Goal: Task Accomplishment & Management: Manage account settings

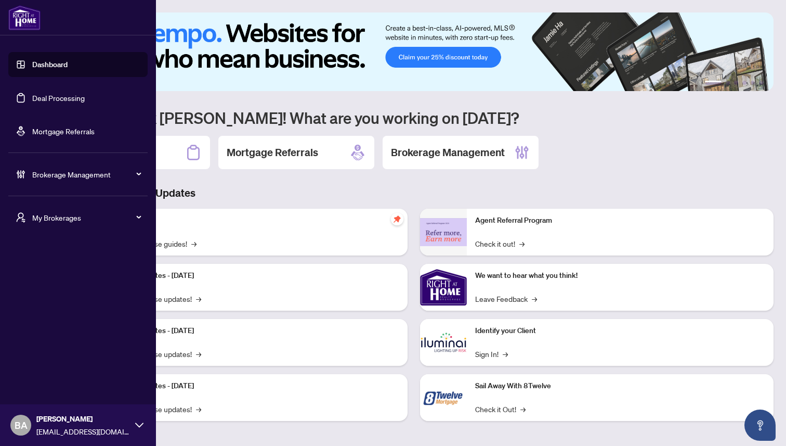
click at [61, 176] on span "Brokerage Management" at bounding box center [86, 173] width 108 height 11
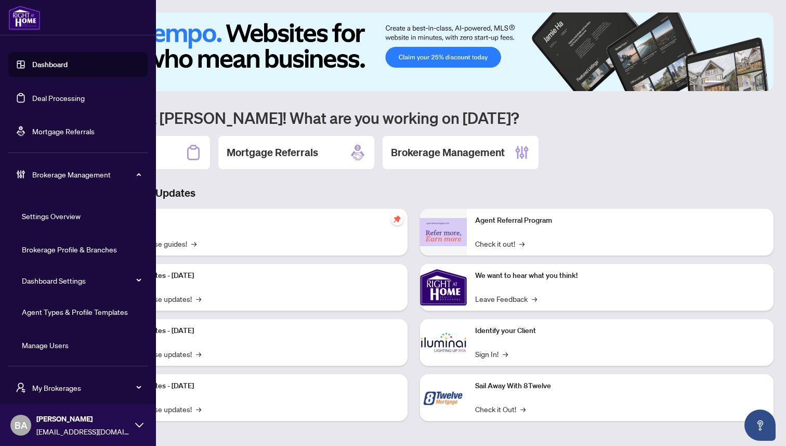
scroll to position [34, 0]
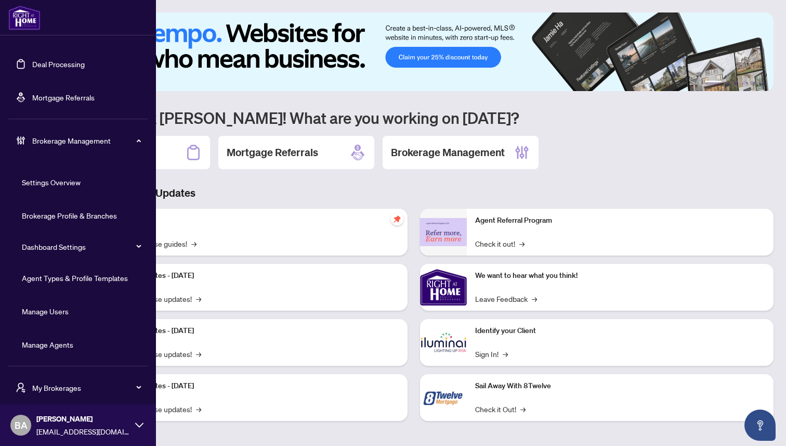
click at [53, 311] on link "Manage Users" at bounding box center [45, 310] width 47 height 9
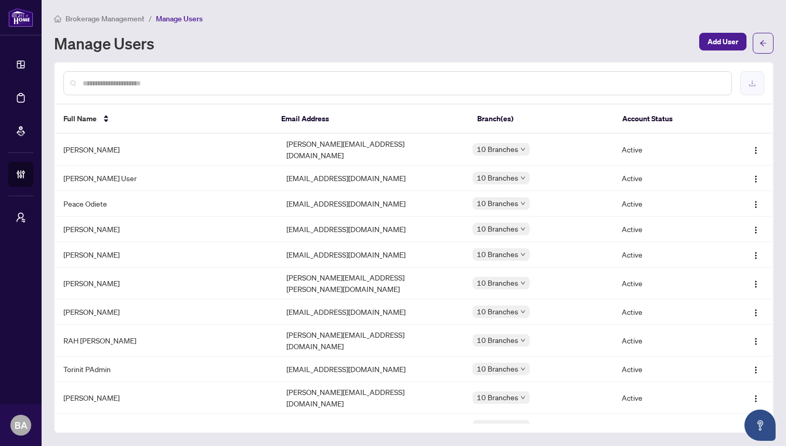
click at [753, 81] on icon "download" at bounding box center [752, 83] width 7 height 7
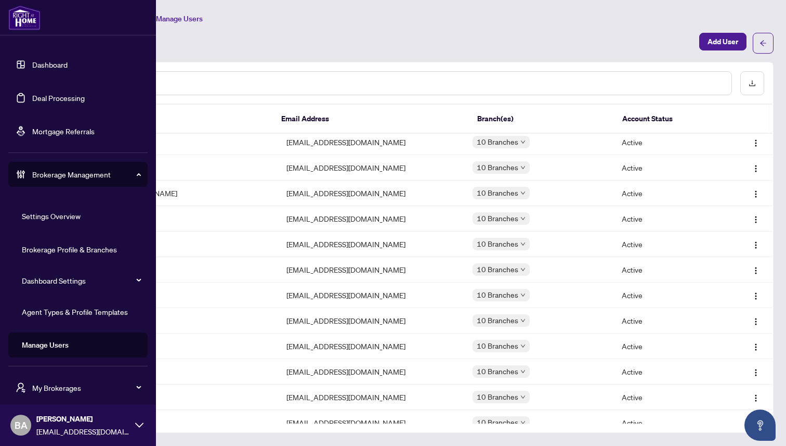
scroll to position [34, 0]
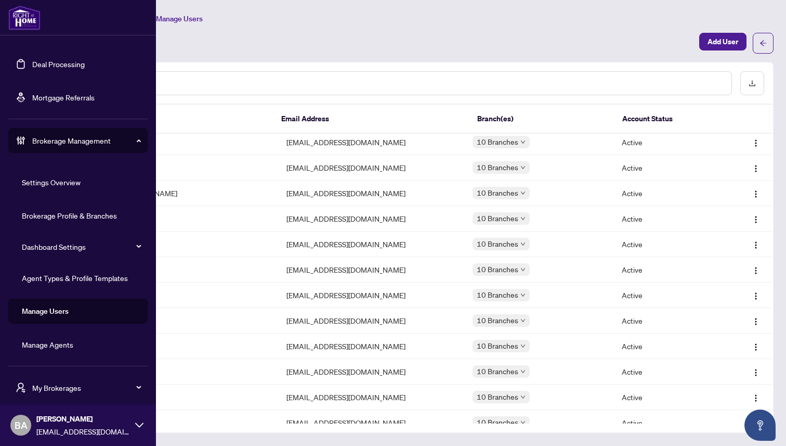
click at [87, 142] on span "Brokerage Management" at bounding box center [86, 140] width 108 height 11
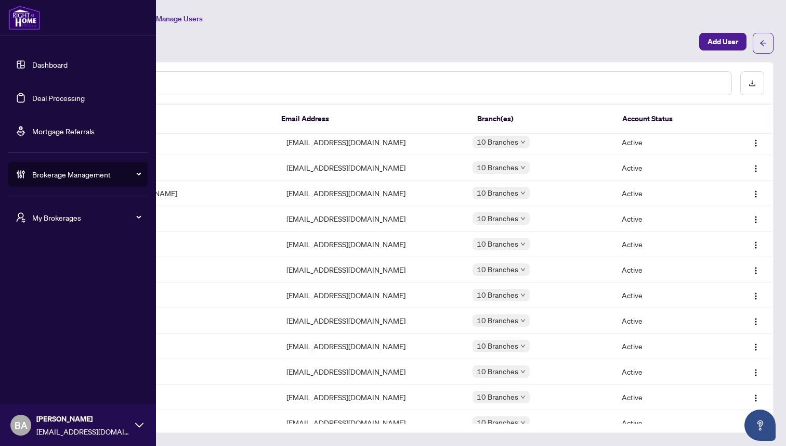
click at [61, 216] on span "My Brokerages" at bounding box center [86, 217] width 108 height 11
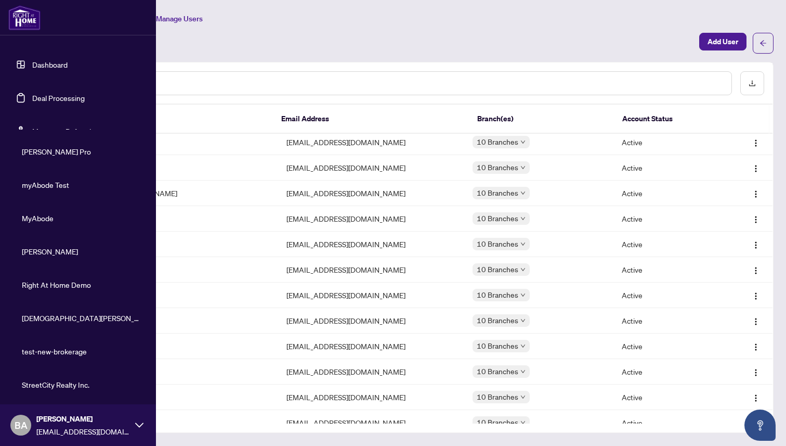
scroll to position [210, 0]
click at [40, 383] on span "Skybound Realty, Brokerage" at bounding box center [81, 382] width 119 height 11
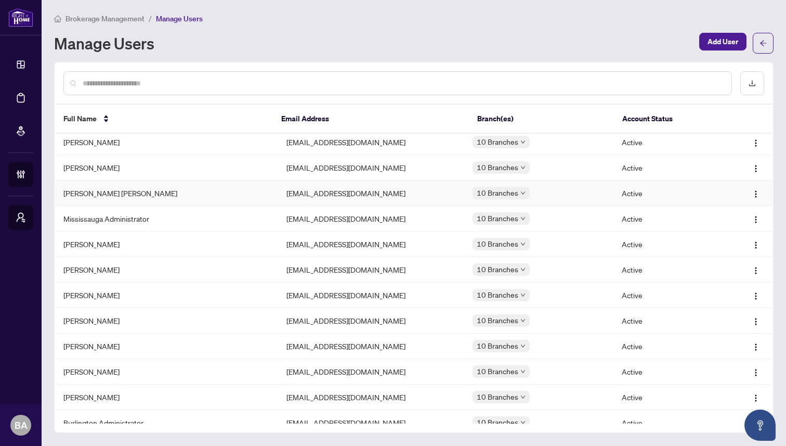
scroll to position [0, 0]
click at [195, 79] on input "text" at bounding box center [403, 82] width 641 height 11
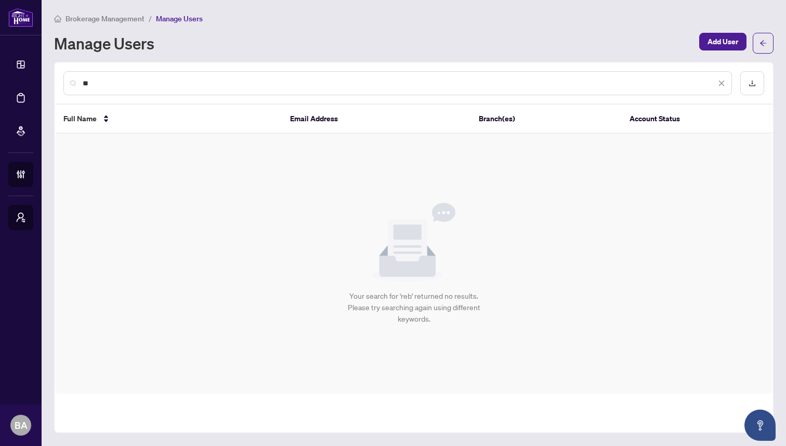
type input "*"
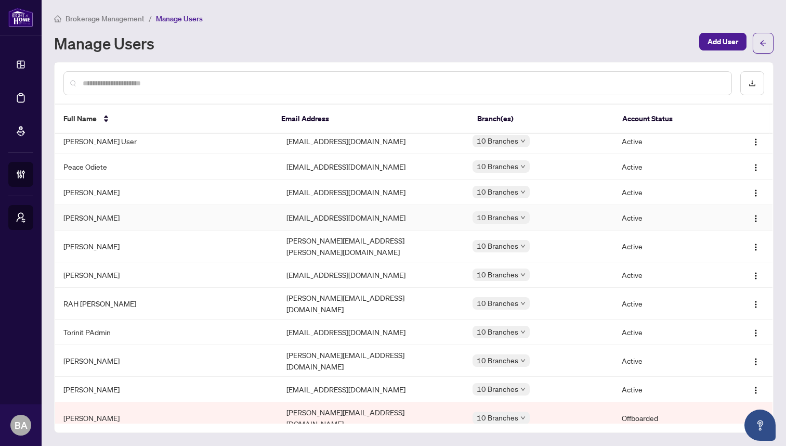
scroll to position [38, 0]
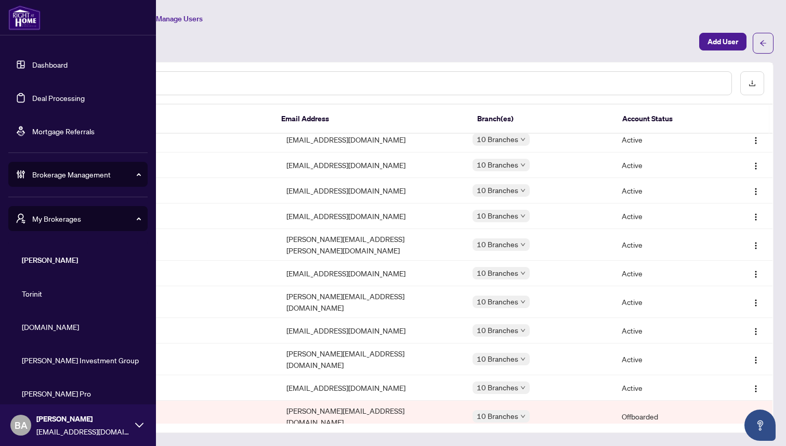
click at [39, 327] on span "[DOMAIN_NAME]" at bounding box center [81, 326] width 119 height 11
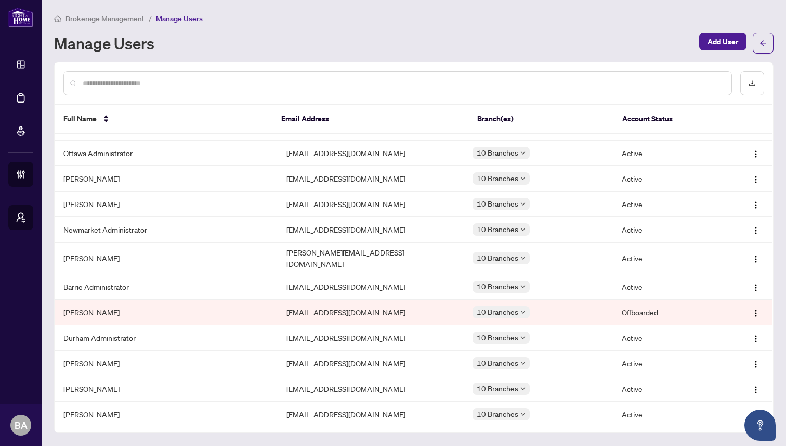
scroll to position [1131, 0]
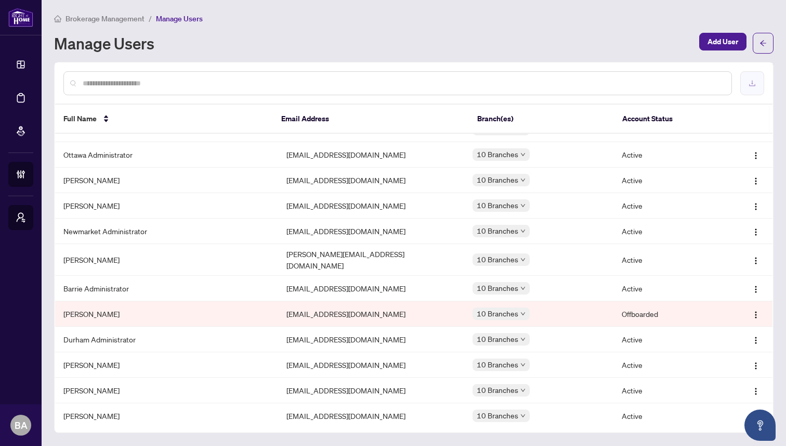
click at [751, 85] on icon "download" at bounding box center [752, 83] width 7 height 7
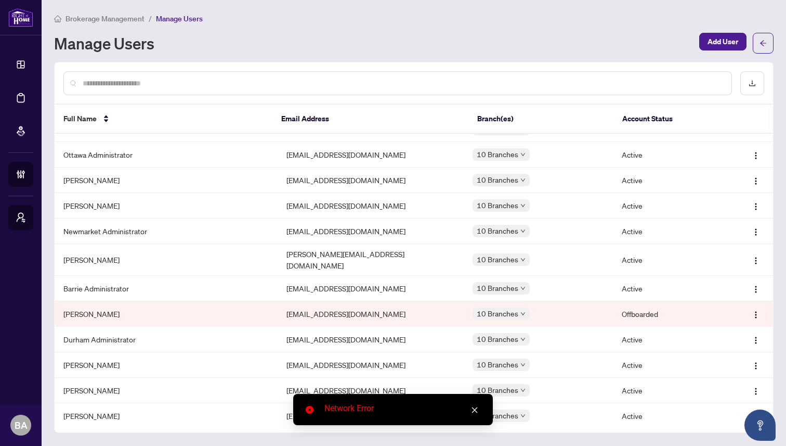
click at [474, 409] on icon "close" at bounding box center [475, 410] width 6 height 6
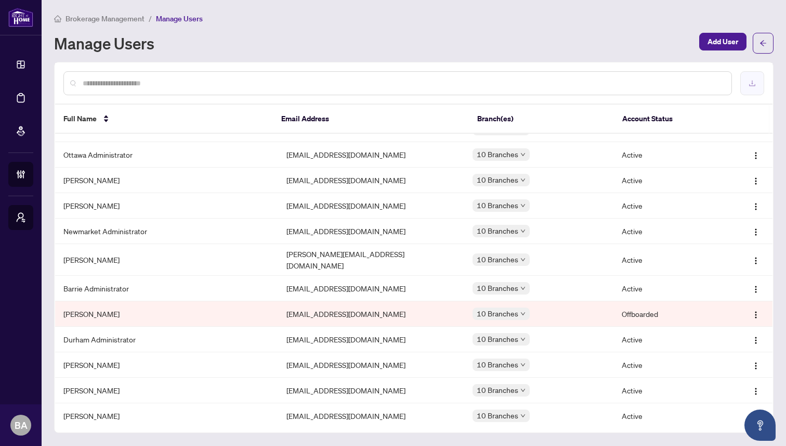
click at [751, 82] on icon "download" at bounding box center [752, 83] width 7 height 7
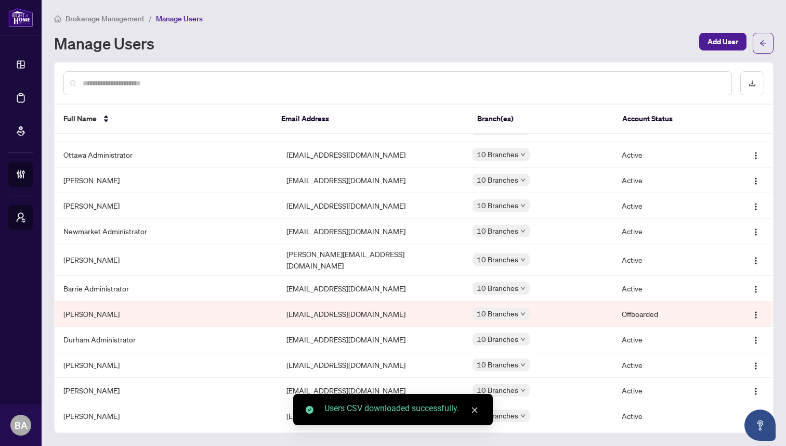
click at [403, 42] on div "Manage Users" at bounding box center [373, 43] width 639 height 17
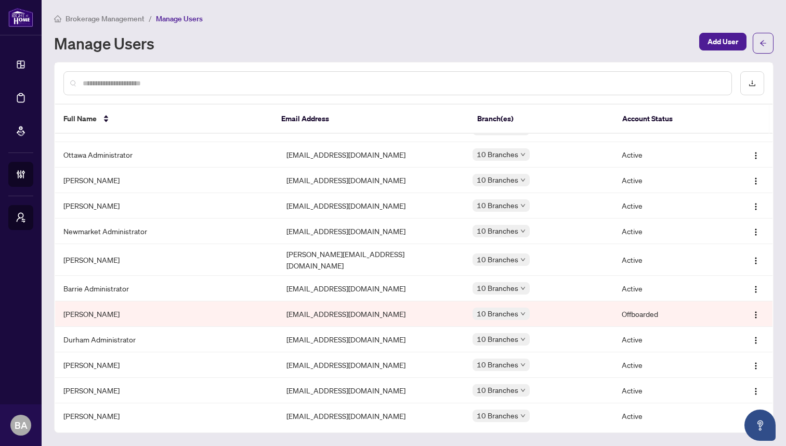
click at [102, 83] on input "text" at bounding box center [403, 82] width 641 height 11
paste input "**********"
type input "**********"
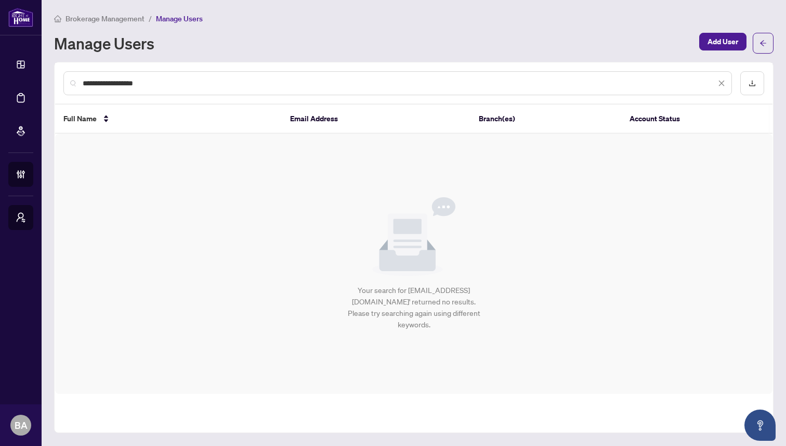
scroll to position [0, 0]
drag, startPoint x: 185, startPoint y: 84, endPoint x: 60, endPoint y: 84, distance: 125.3
click at [60, 84] on div "**********" at bounding box center [413, 83] width 717 height 41
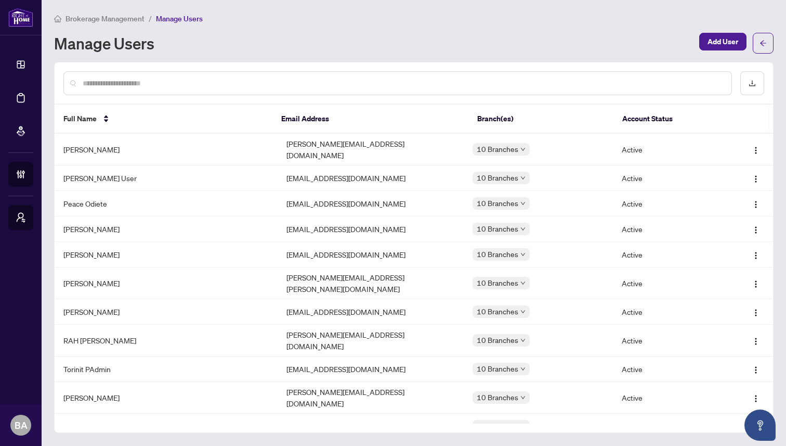
click at [356, 77] on input "text" at bounding box center [403, 82] width 641 height 11
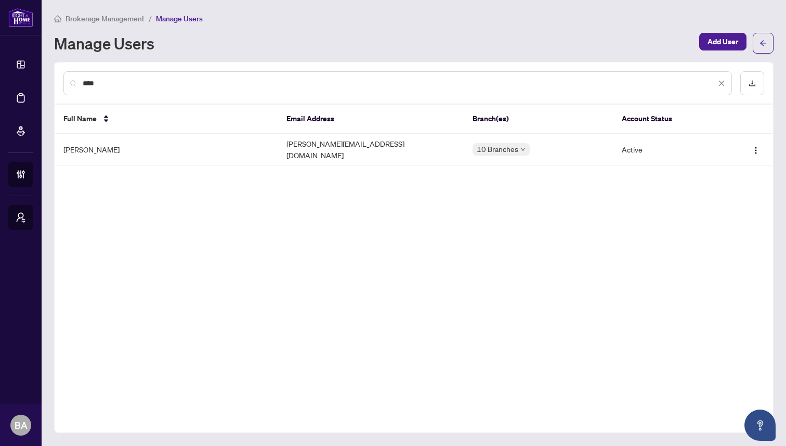
type input "****"
click at [112, 147] on td "[PERSON_NAME]" at bounding box center [166, 150] width 223 height 32
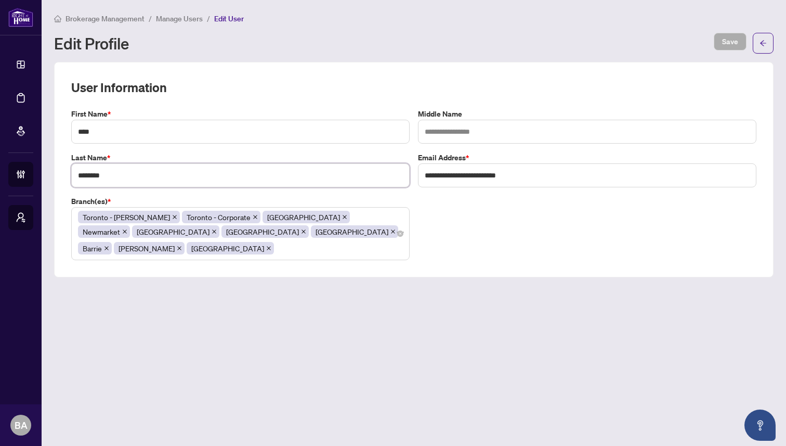
drag, startPoint x: 149, startPoint y: 180, endPoint x: 41, endPoint y: 177, distance: 108.7
click at [41, 177] on div "**********" at bounding box center [393, 223] width 786 height 446
